Goal: Use online tool/utility: Use online tool/utility

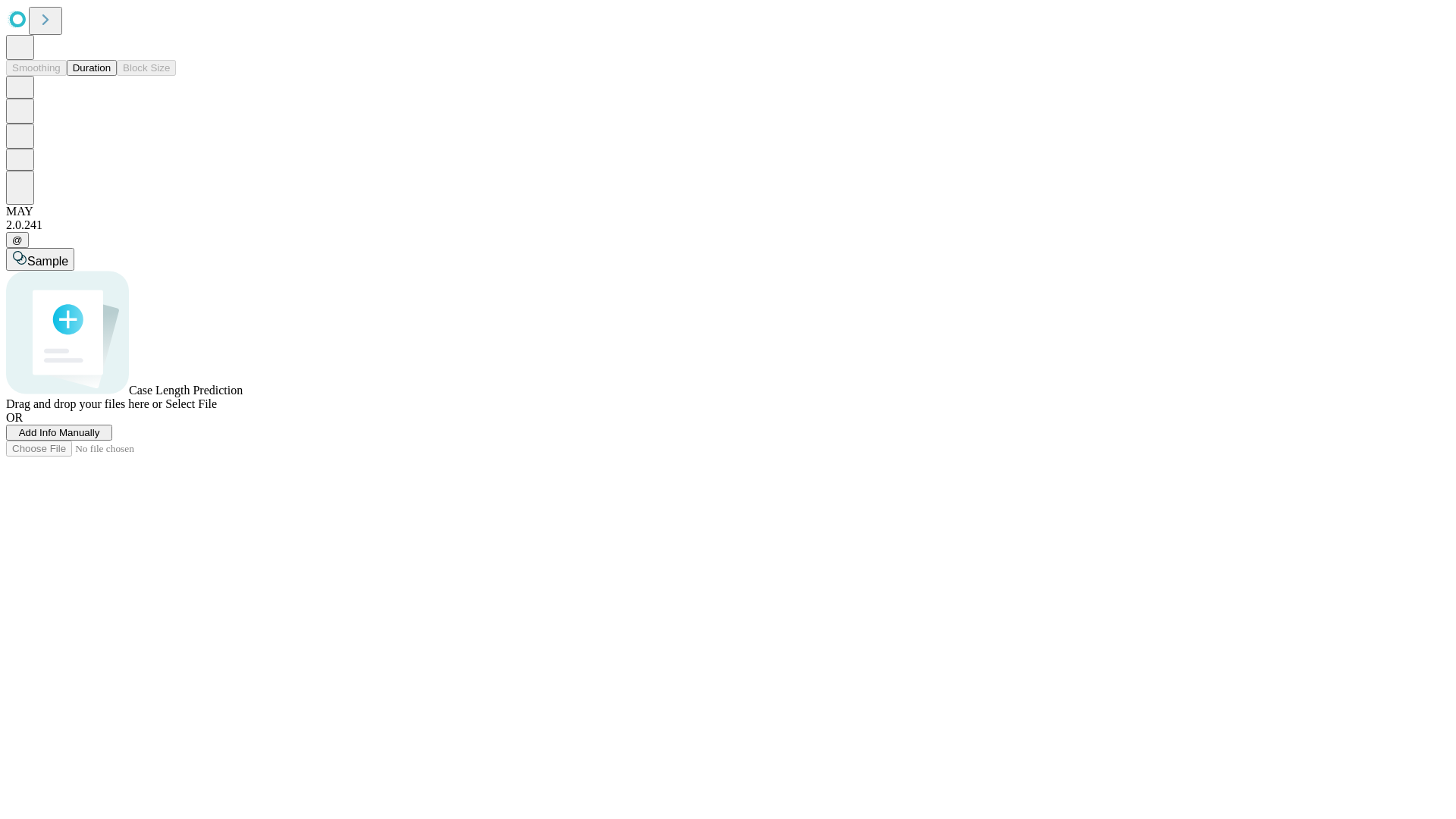
click at [111, 76] on button "Duration" at bounding box center [92, 68] width 50 height 16
click at [217, 410] on span "Select File" at bounding box center [190, 404] width 51 height 13
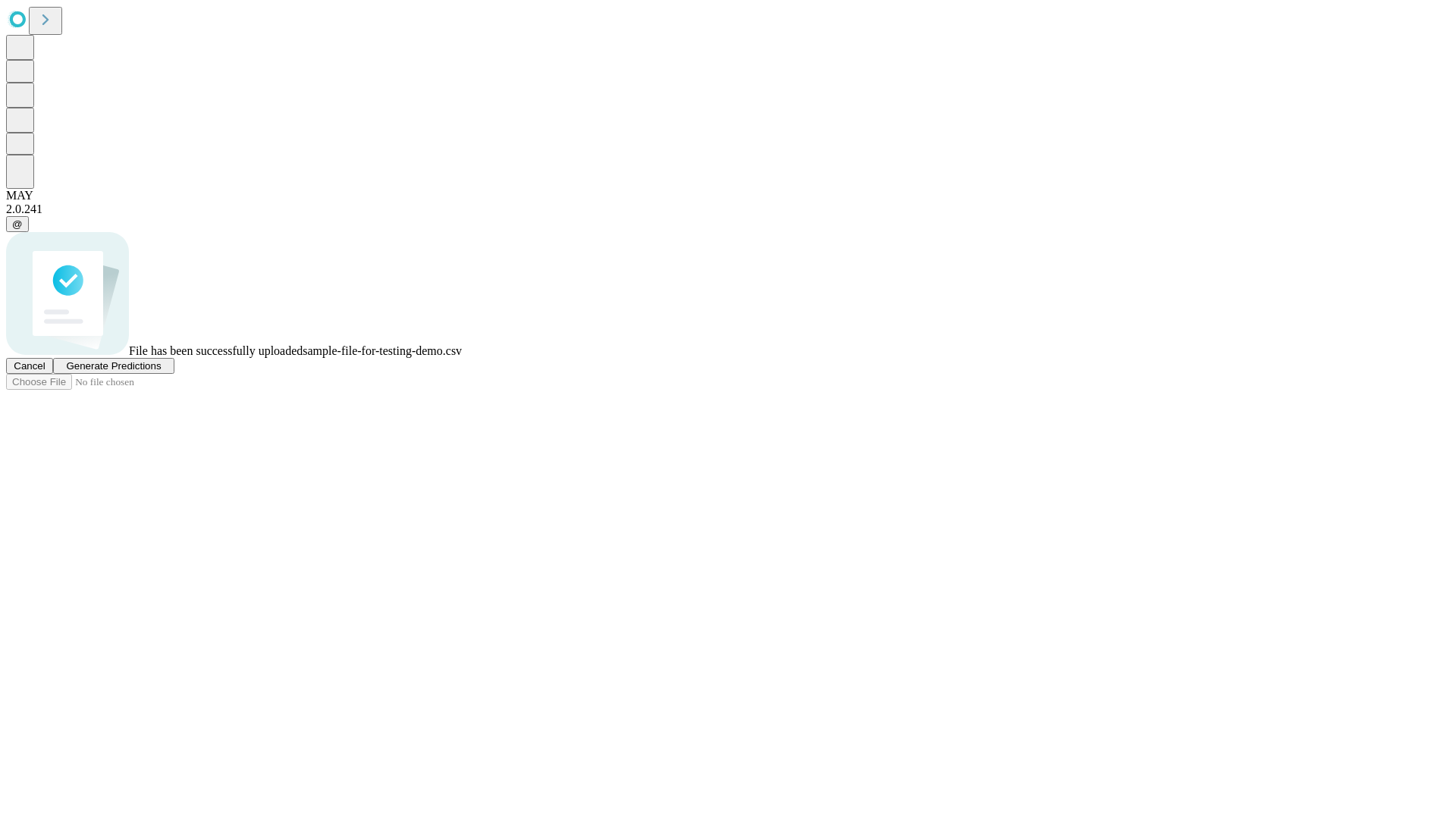
click at [161, 372] on span "Generate Predictions" at bounding box center [113, 366] width 95 height 12
